Goal: Information Seeking & Learning: Learn about a topic

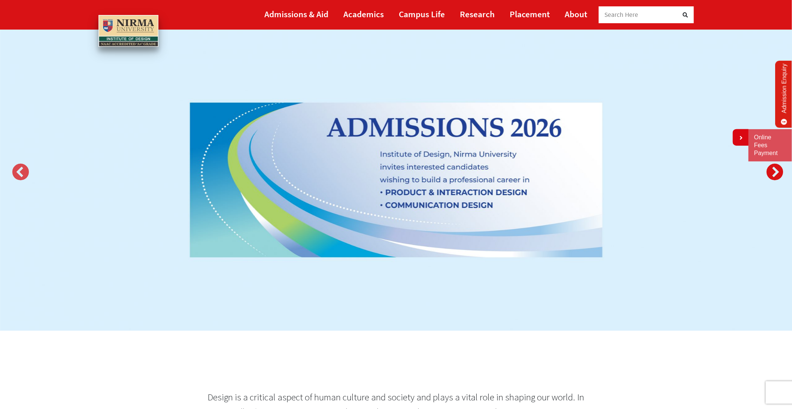
click at [776, 170] on button "Next" at bounding box center [773, 170] width 15 height 15
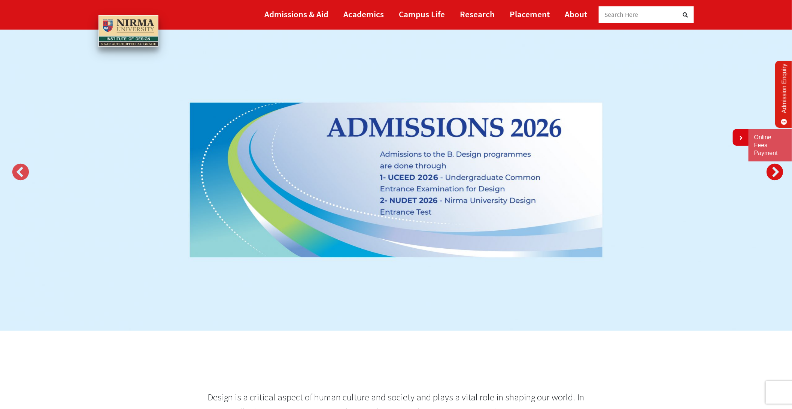
click at [776, 170] on button "Next" at bounding box center [773, 170] width 15 height 15
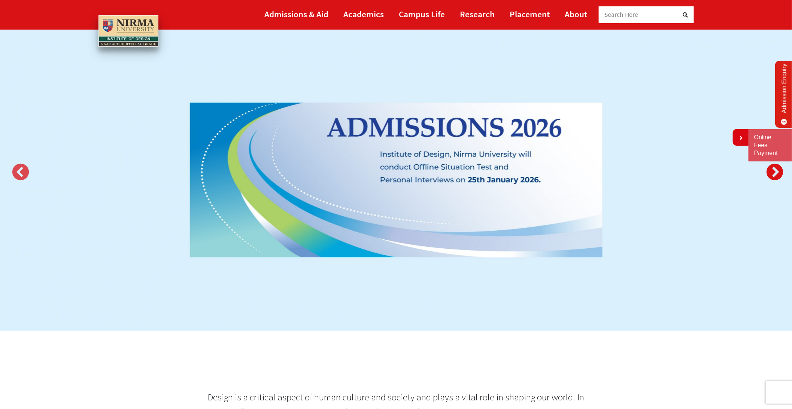
click at [776, 170] on button "Next" at bounding box center [773, 170] width 15 height 15
click at [774, 173] on button "Next" at bounding box center [773, 170] width 15 height 15
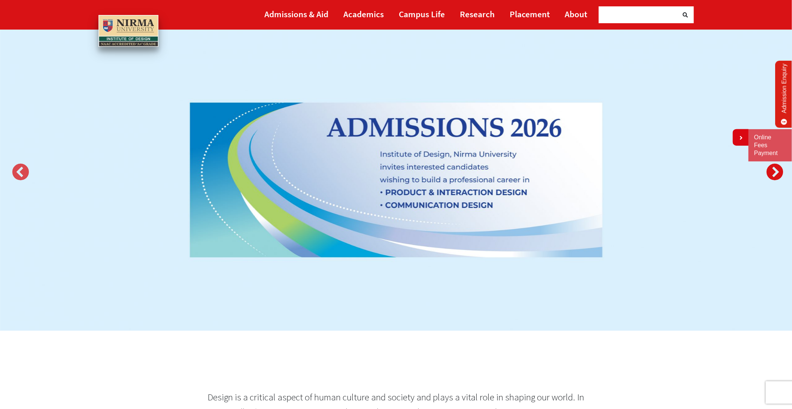
click at [774, 173] on button "Next" at bounding box center [773, 170] width 15 height 15
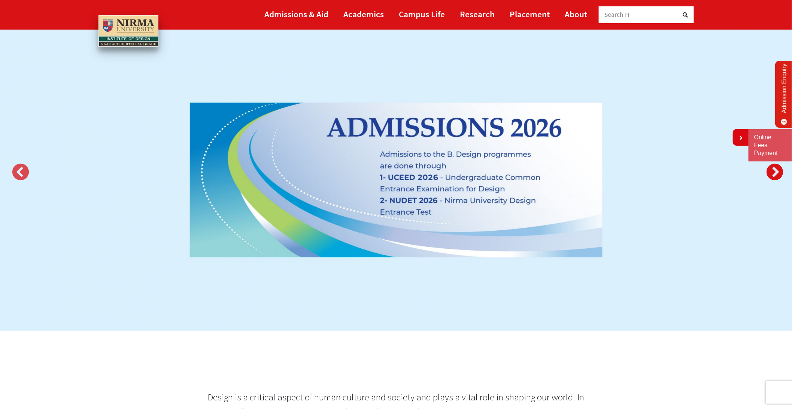
click at [774, 173] on button "Next" at bounding box center [773, 170] width 15 height 15
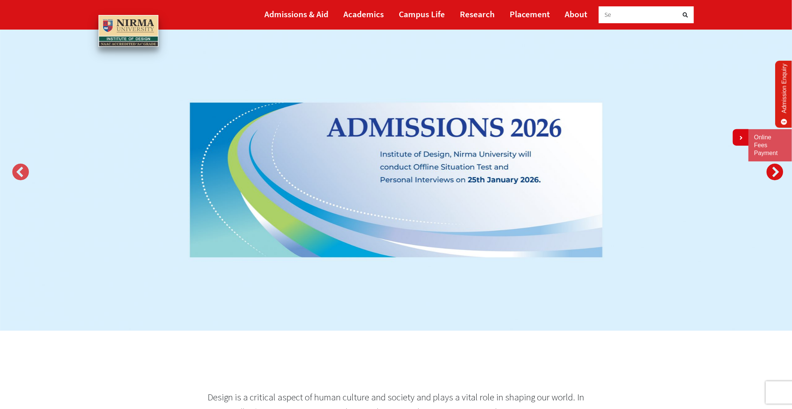
click at [774, 173] on button "Next" at bounding box center [773, 170] width 15 height 15
click at [775, 170] on button "Next" at bounding box center [773, 170] width 15 height 15
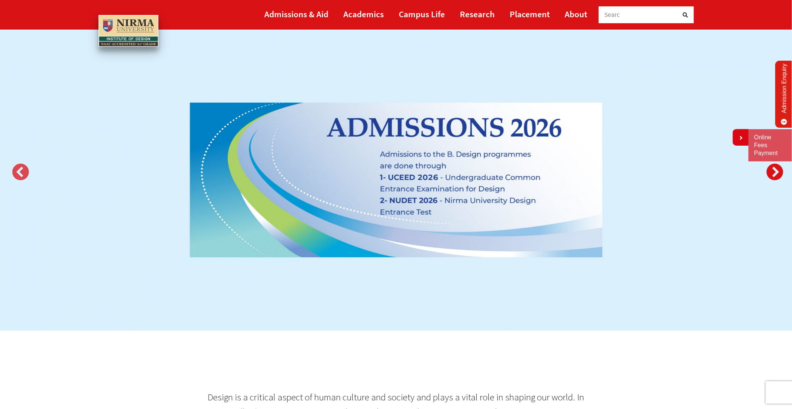
click at [778, 169] on button "Next" at bounding box center [773, 170] width 15 height 15
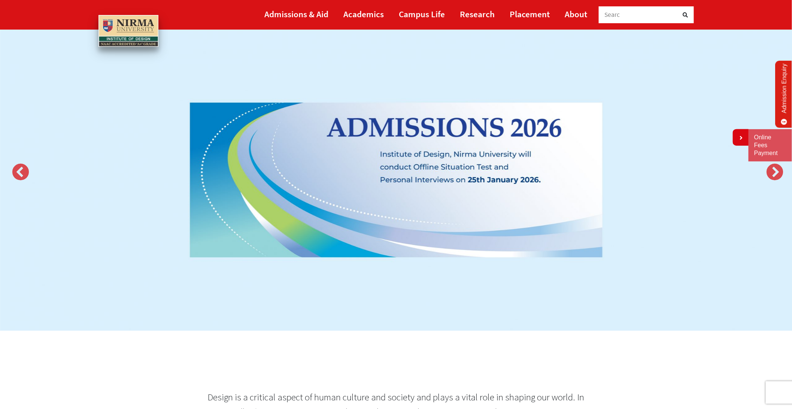
click at [785, 105] on link "Admission Enquiry" at bounding box center [785, 94] width 18 height 67
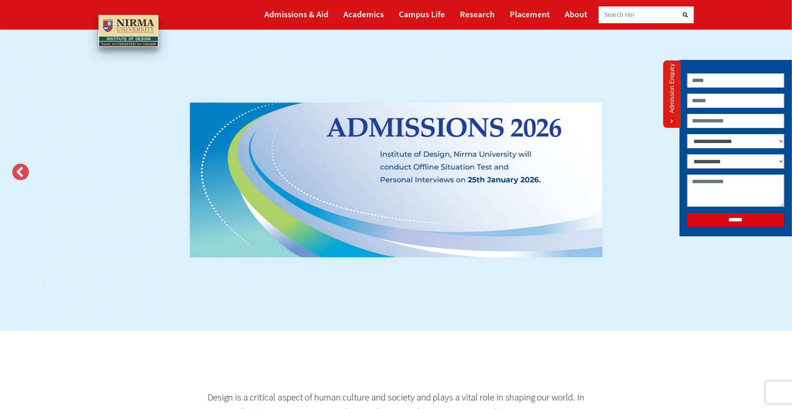
click at [728, 258] on img at bounding box center [396, 179] width 792 height 301
click at [674, 120] on icon at bounding box center [671, 120] width 7 height 7
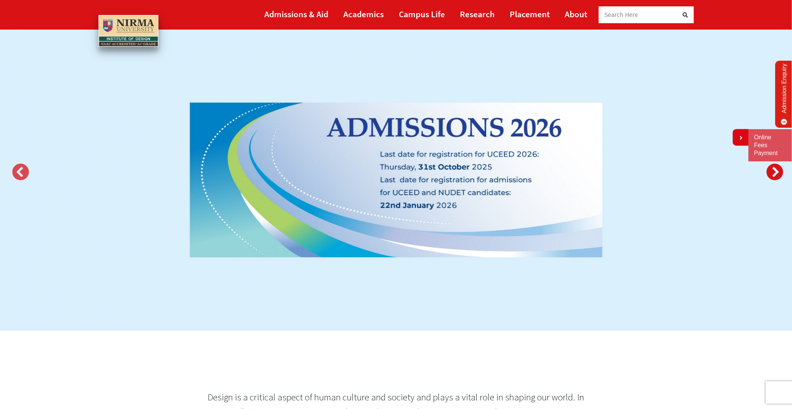
click at [773, 172] on button "Next" at bounding box center [773, 170] width 15 height 15
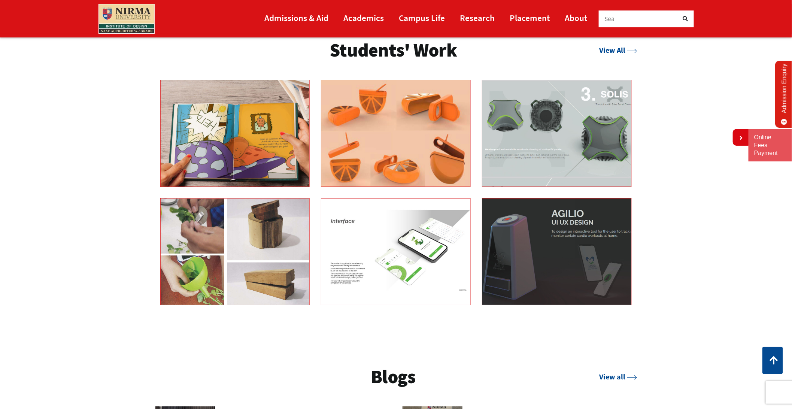
scroll to position [1330, 0]
